Goal: Find specific page/section: Find specific page/section

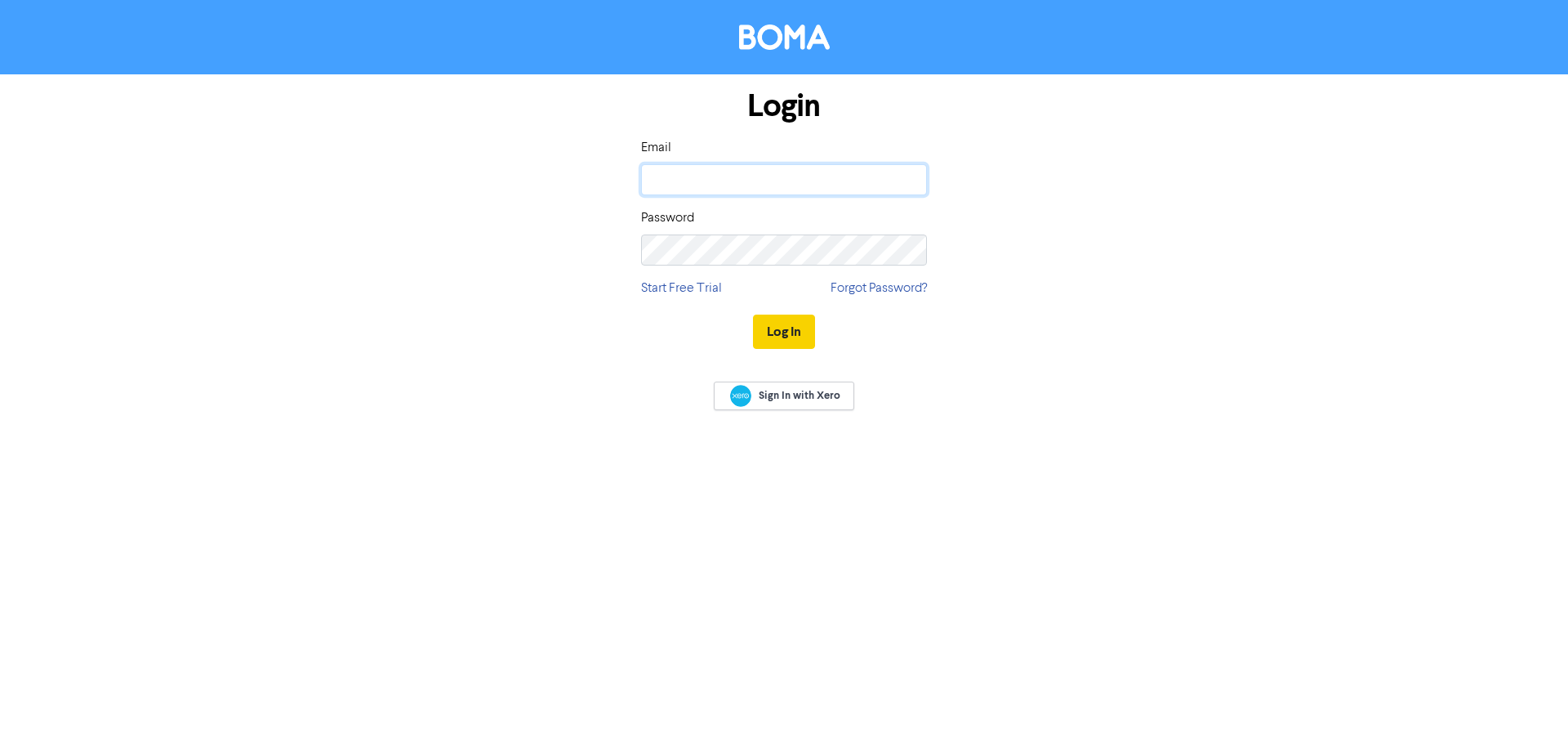
type input "[PERSON_NAME][EMAIL_ADDRESS][DOMAIN_NAME]"
click at [817, 336] on div "Log In" at bounding box center [784, 331] width 286 height 67
click at [802, 333] on button "Log In" at bounding box center [783, 331] width 62 height 34
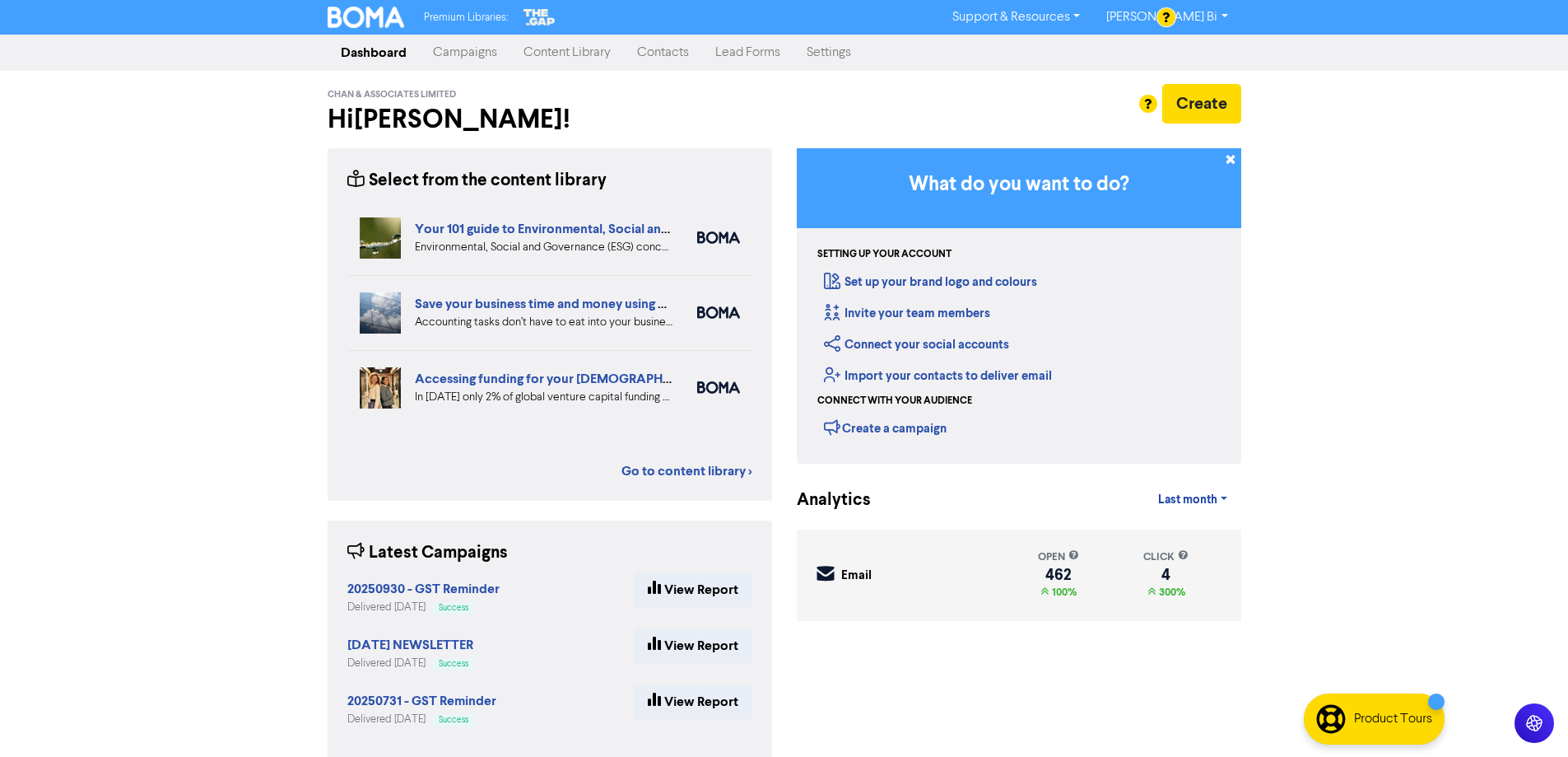
click at [650, 50] on link "Contacts" at bounding box center [663, 52] width 78 height 33
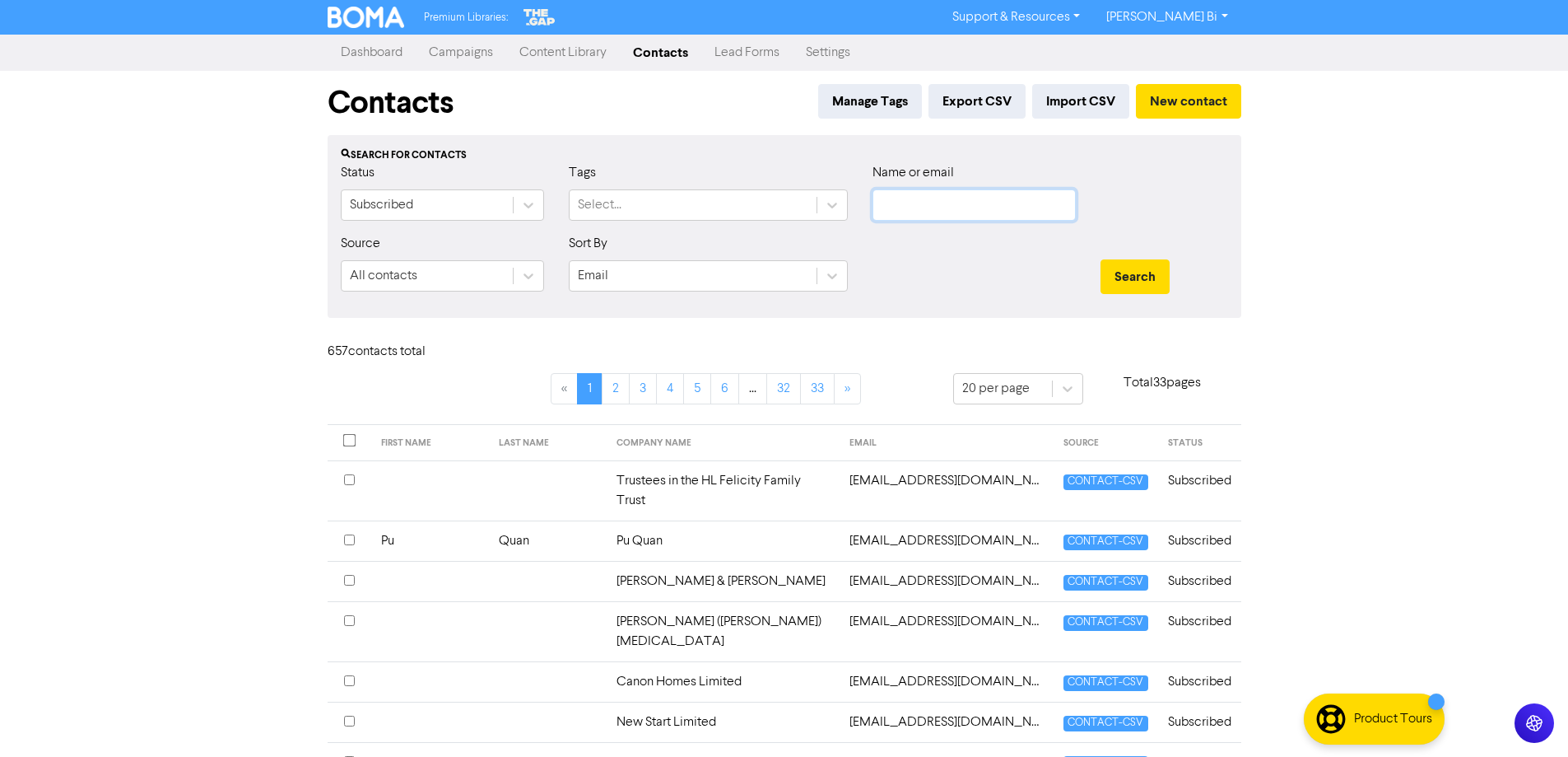
click at [1022, 192] on input "text" at bounding box center [974, 205] width 204 height 31
drag, startPoint x: 989, startPoint y: 205, endPoint x: 953, endPoint y: 213, distance: 36.9
click at [981, 208] on input "text" at bounding box center [974, 205] width 204 height 31
paste input "[PERSON_NAME] <[EMAIL_ADDRESS][DOMAIN_NAME]>"
drag, startPoint x: 911, startPoint y: 202, endPoint x: 759, endPoint y: 197, distance: 152.1
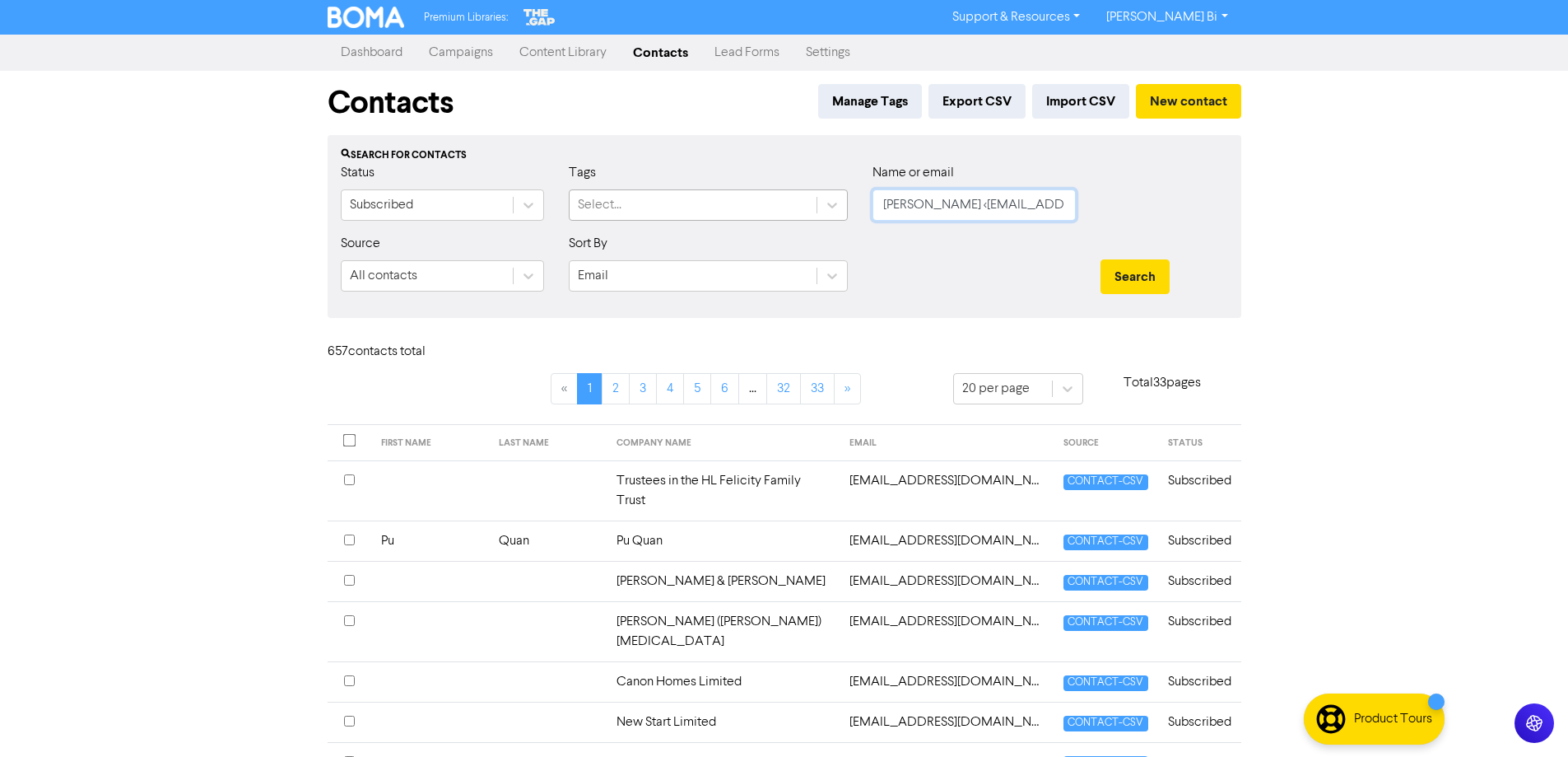
click at [758, 198] on div "Status Subscribed Tags Select... Name or email [PERSON_NAME] <[EMAIL_ADDRESS][D…" at bounding box center [784, 198] width 911 height 71
type input "[EMAIL_ADDRESS][DOMAIN_NAME]"
click at [1100, 259] on button "Search" at bounding box center [1134, 276] width 69 height 35
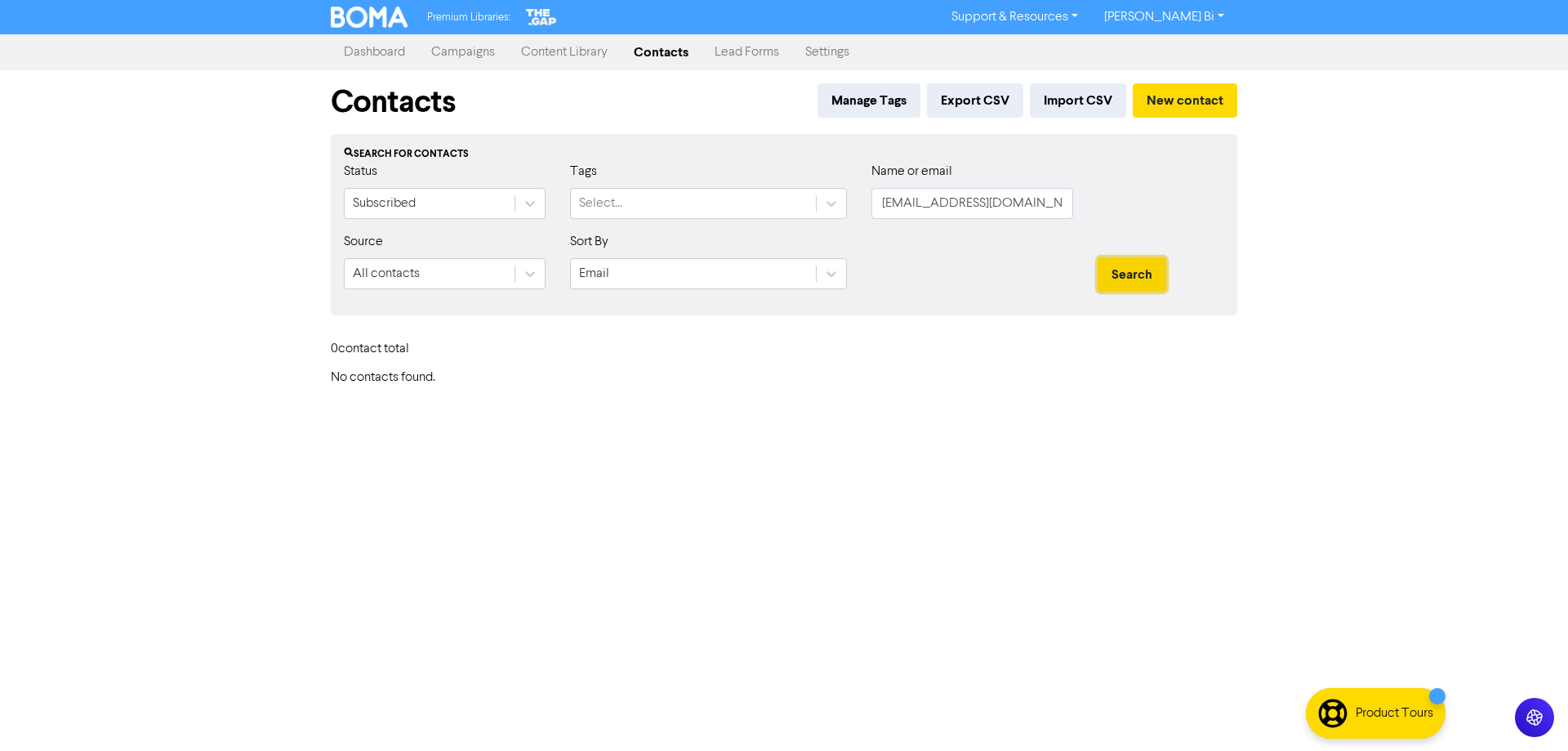
click at [1132, 265] on button "Search" at bounding box center [1132, 274] width 68 height 34
drag, startPoint x: 1058, startPoint y: 206, endPoint x: 364, endPoint y: 256, distance: 695.8
click at [364, 256] on form "Status Subscribed Tags Select... Name or email [EMAIL_ADDRESS][DOMAIN_NAME] Sou…" at bounding box center [784, 232] width 881 height 141
click at [1097, 257] on button "Search" at bounding box center [1132, 274] width 68 height 34
